Goal: Task Accomplishment & Management: Use online tool/utility

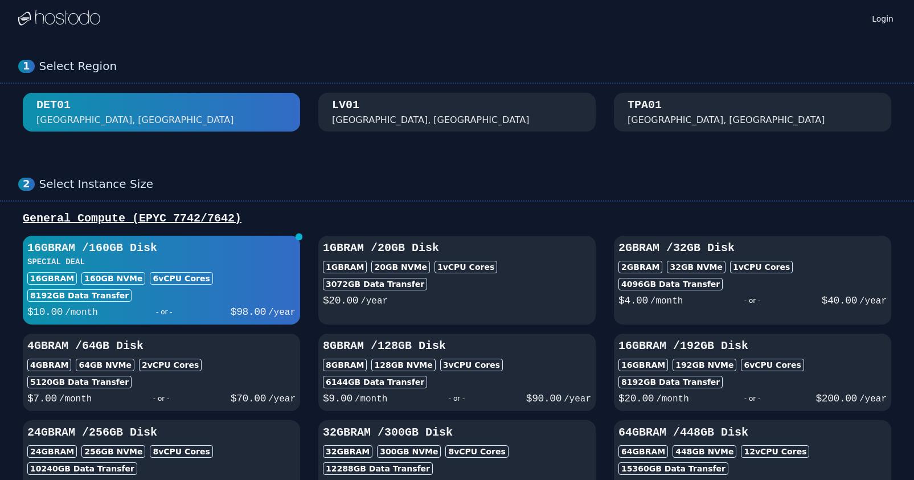
click at [342, 56] on div "1 Select Region [GEOGRAPHIC_DATA]" at bounding box center [457, 95] width 914 height 118
click at [656, 100] on div "TPA01" at bounding box center [644, 105] width 34 height 16
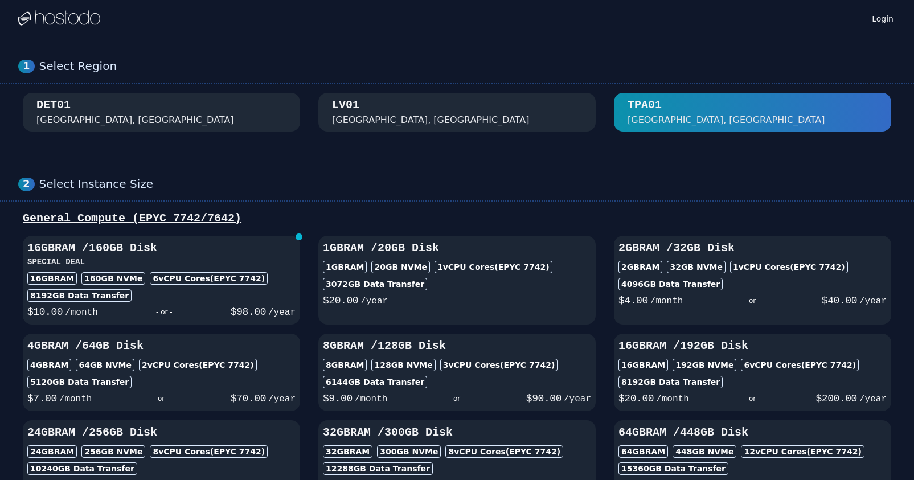
click at [437, 44] on div "1 Select Region [GEOGRAPHIC_DATA]" at bounding box center [457, 95] width 914 height 118
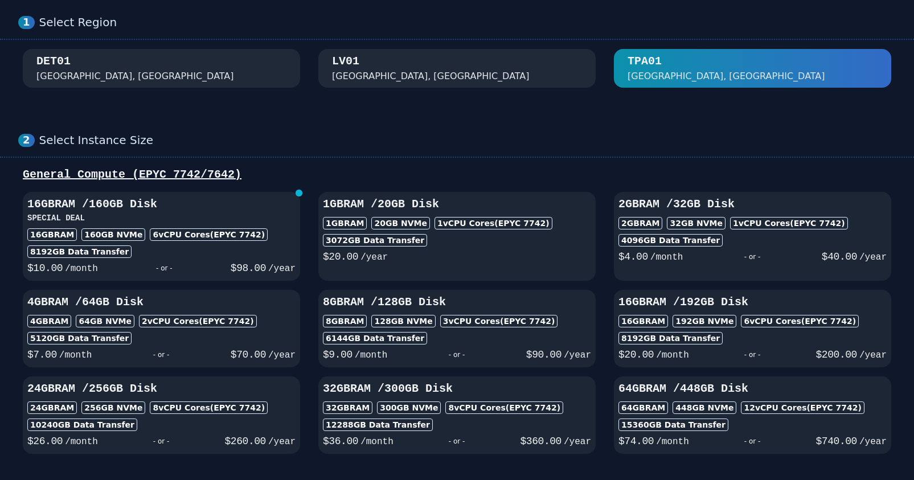
scroll to position [60, 0]
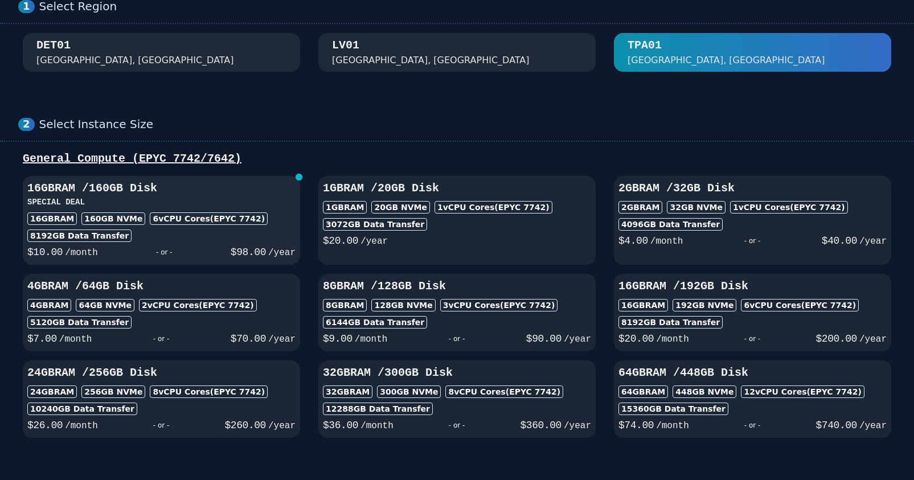
click at [265, 220] on div "16GB RAM 160 GB NVMe 6 vCPU Cores (EPYC 7742)" at bounding box center [161, 218] width 268 height 13
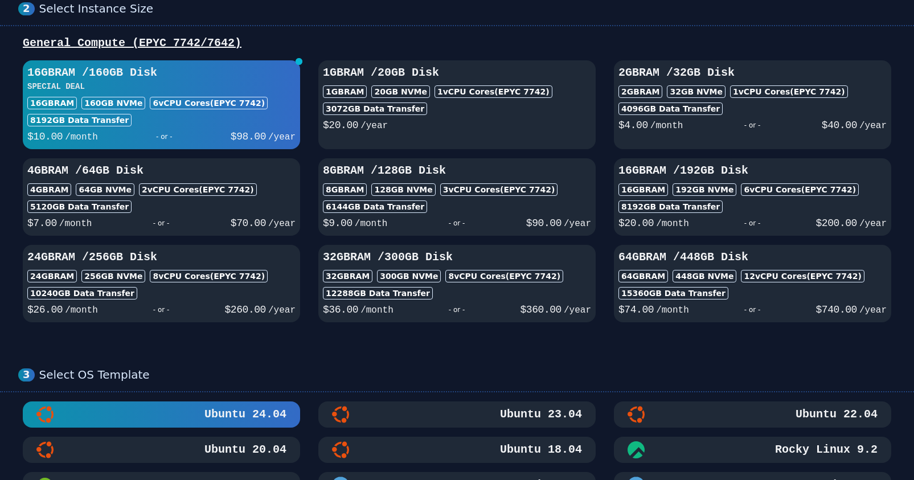
scroll to position [175, 0]
click at [135, 260] on h3 "24GB RAM / 256 GB Disk" at bounding box center [161, 257] width 268 height 16
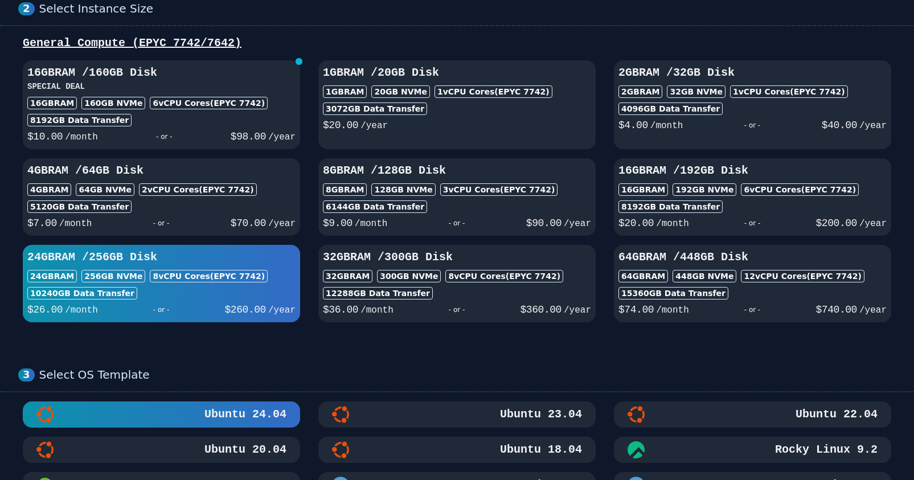
click at [441, 261] on h3 "32GB RAM / 300 GB Disk" at bounding box center [457, 257] width 268 height 16
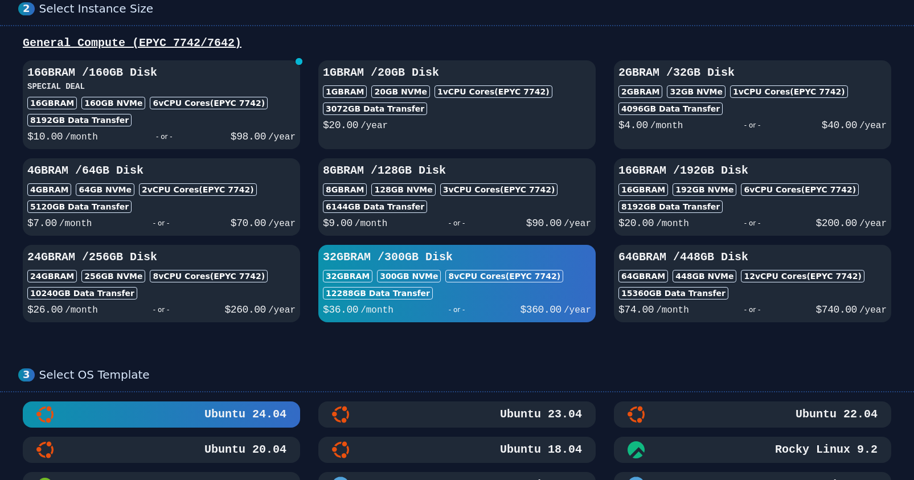
click at [216, 287] on div "10240 GB Data Transfer" at bounding box center [161, 293] width 268 height 13
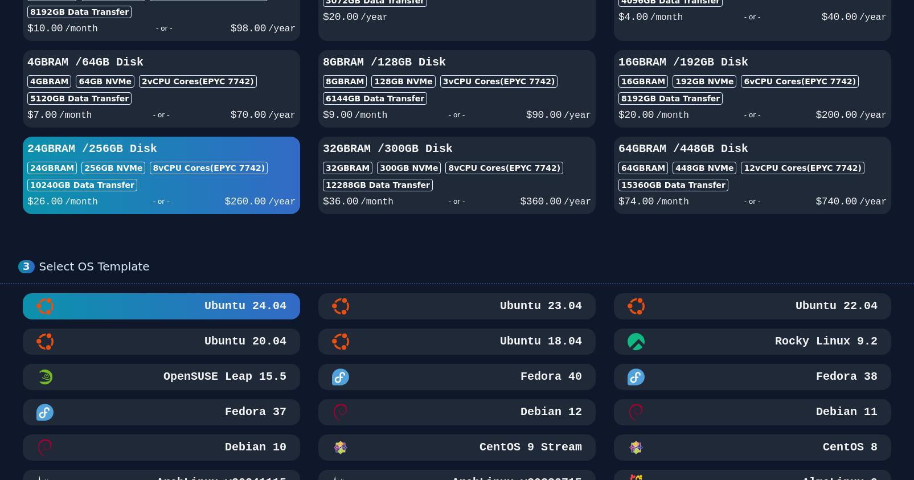
scroll to position [283, 0]
click at [364, 239] on div "3 Select OS Template Ubuntu 24.04 Ubuntu 23.04 Ubuntu 22.04 Ubuntu 20.04 Ubuntu…" at bounding box center [457, 395] width 914 height 317
click at [358, 239] on div "3 Select OS Template Ubuntu 24.04 Ubuntu 23.04 Ubuntu 22.04 Ubuntu 20.04 Ubuntu…" at bounding box center [457, 395] width 914 height 317
